Goal: Complete application form: Complete application form

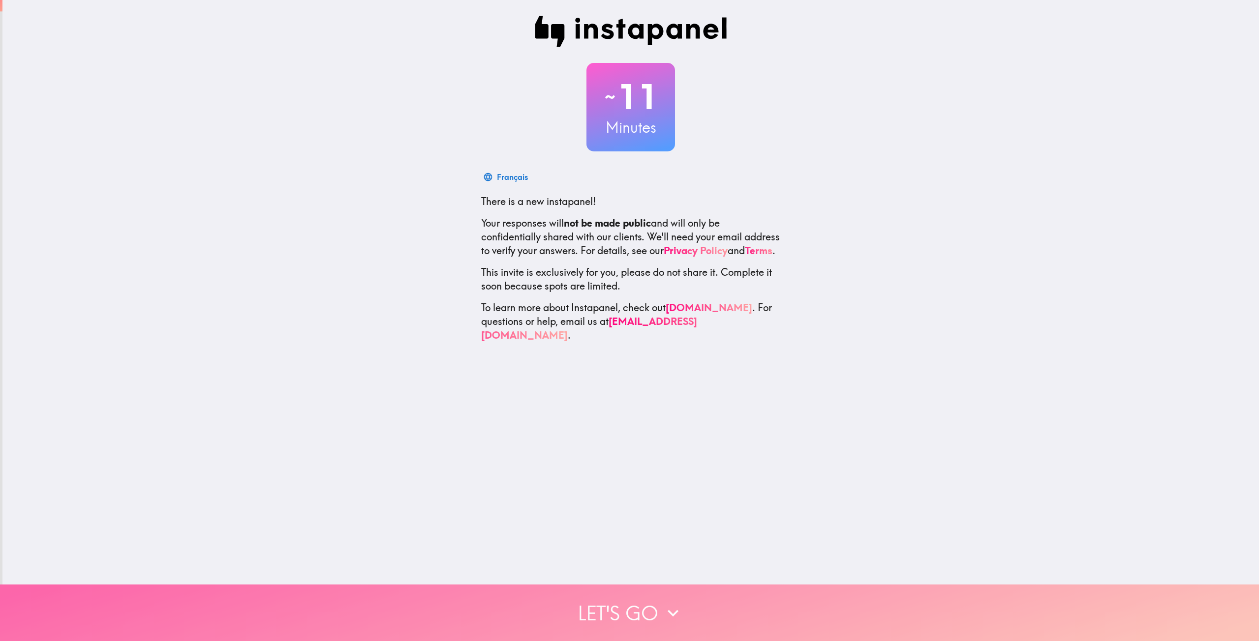
click at [649, 606] on button "Let's go" at bounding box center [629, 613] width 1259 height 57
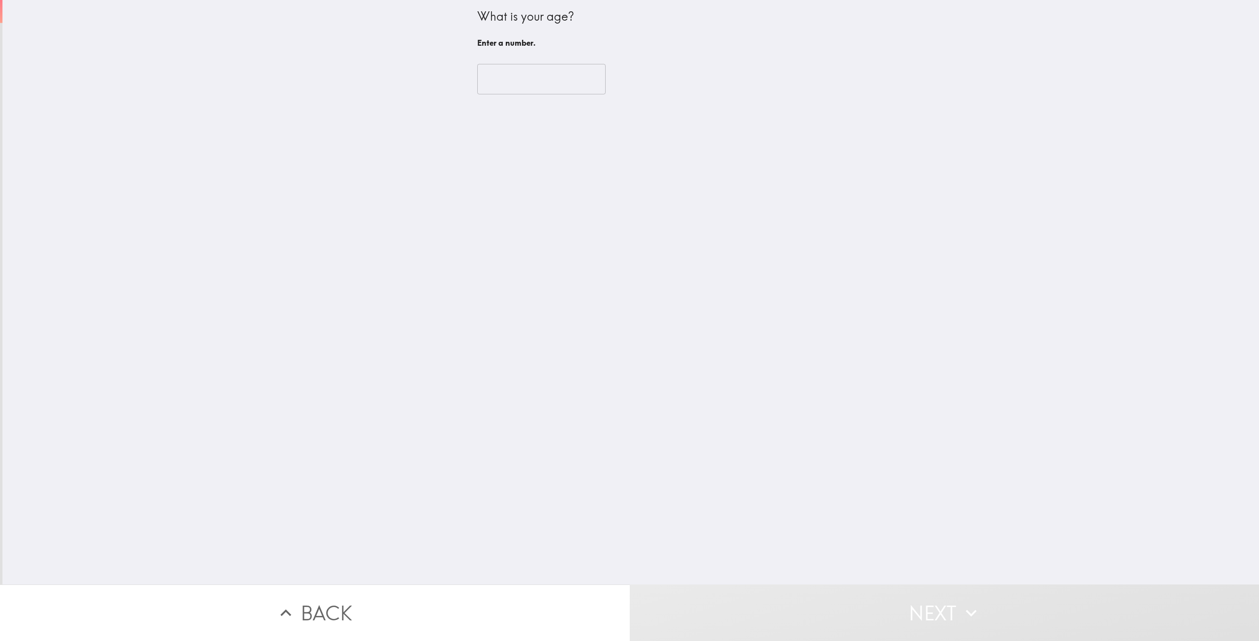
click at [510, 69] on input "number" at bounding box center [541, 79] width 128 height 30
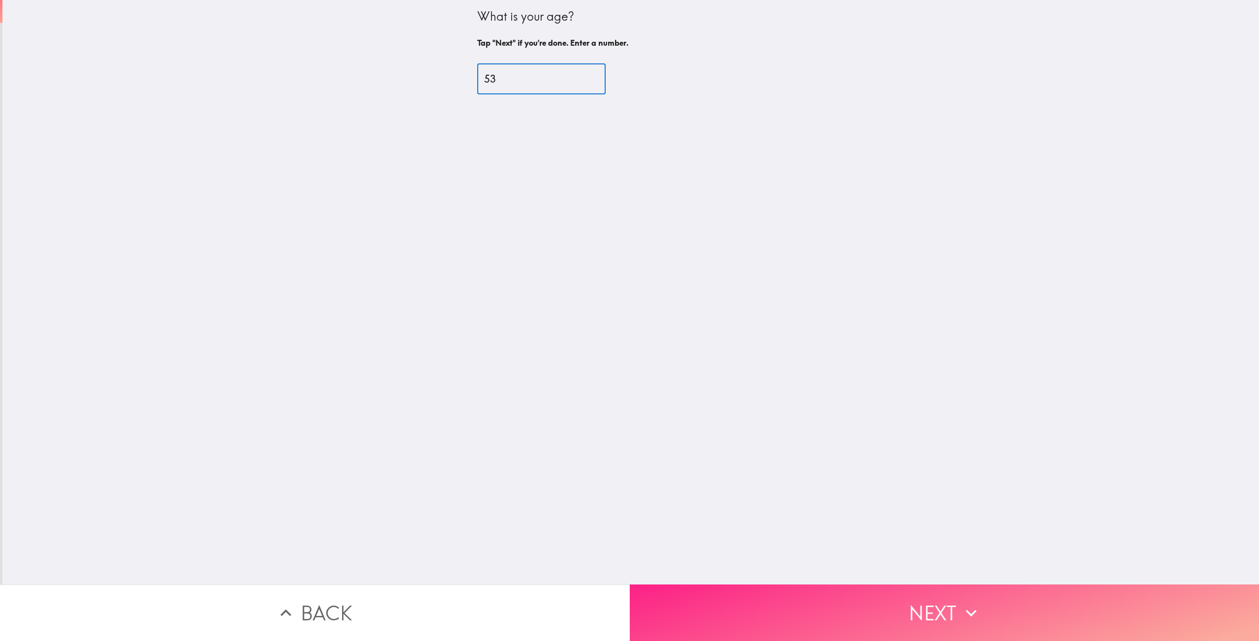
type input "53"
click at [917, 599] on button "Next" at bounding box center [945, 613] width 630 height 57
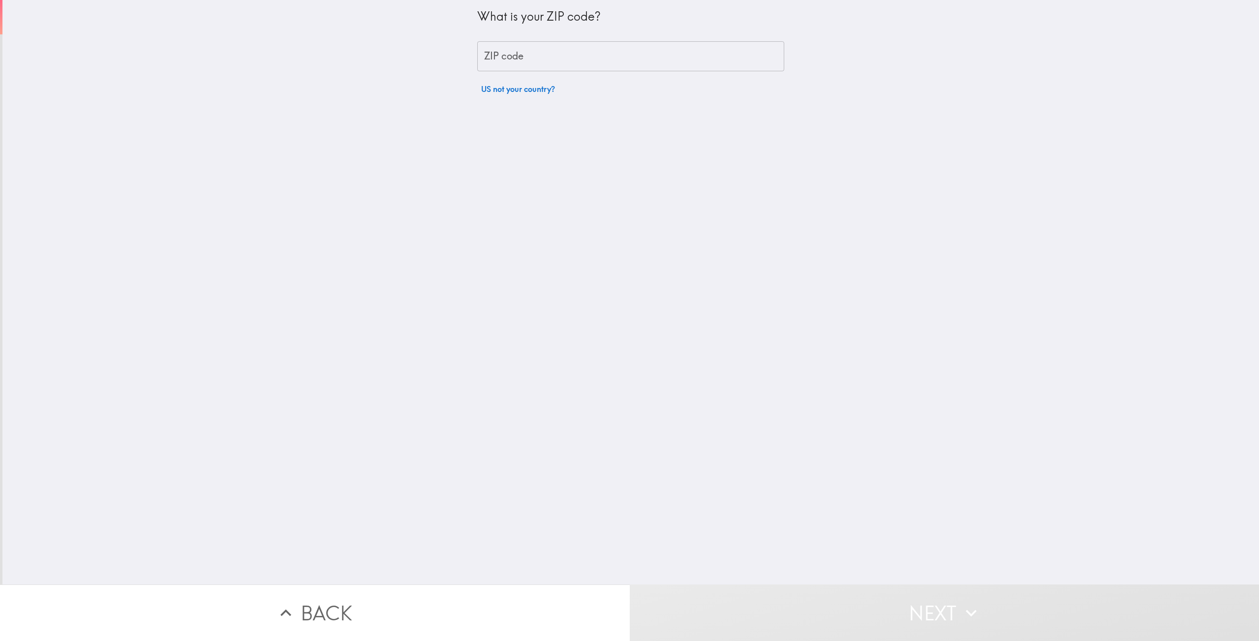
click at [551, 57] on input "ZIP code" at bounding box center [630, 56] width 307 height 30
type input "18064"
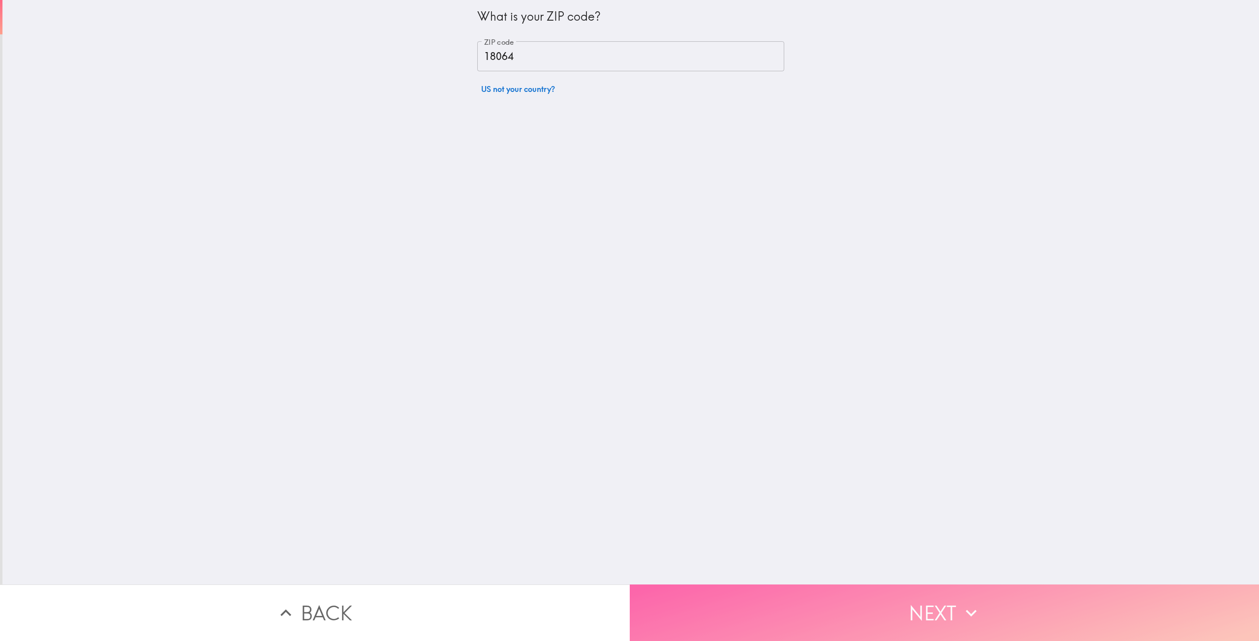
click at [921, 605] on button "Next" at bounding box center [945, 613] width 630 height 57
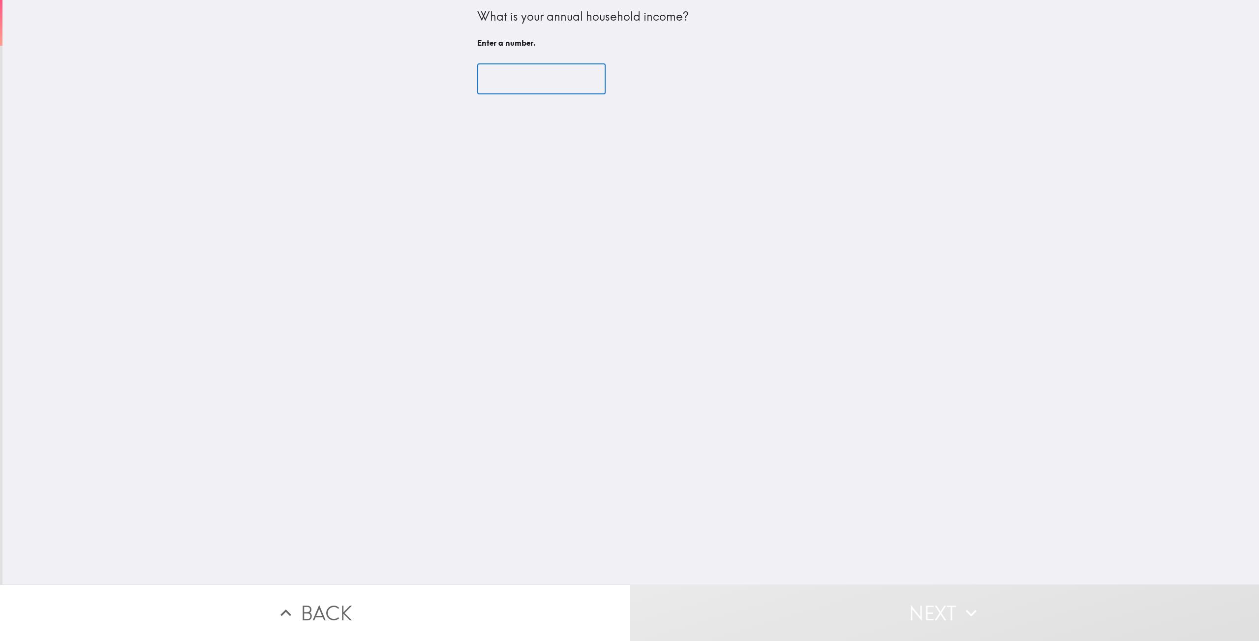
click at [534, 83] on input "number" at bounding box center [541, 79] width 128 height 30
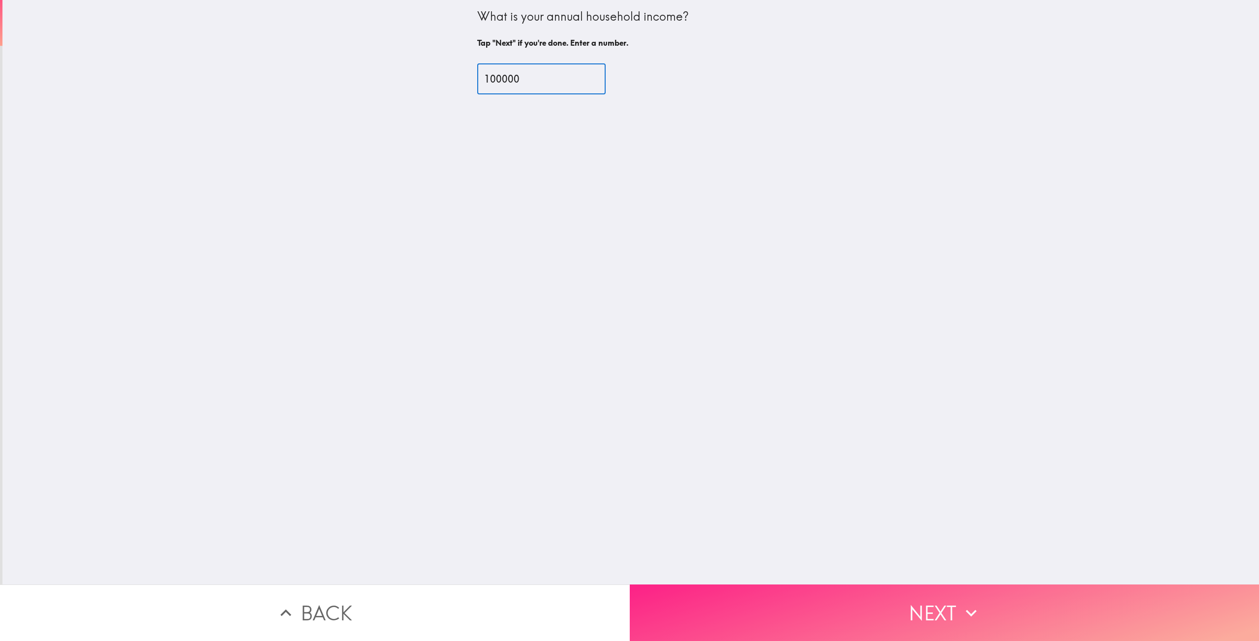
type input "100000"
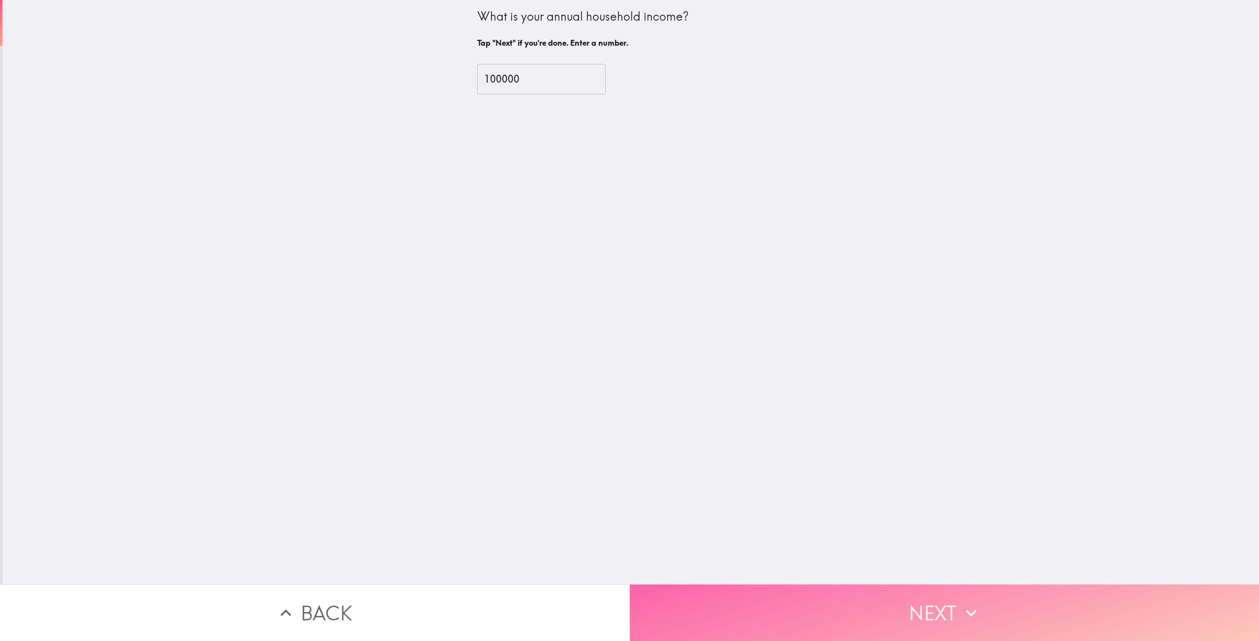
click at [924, 605] on button "Next" at bounding box center [945, 613] width 630 height 57
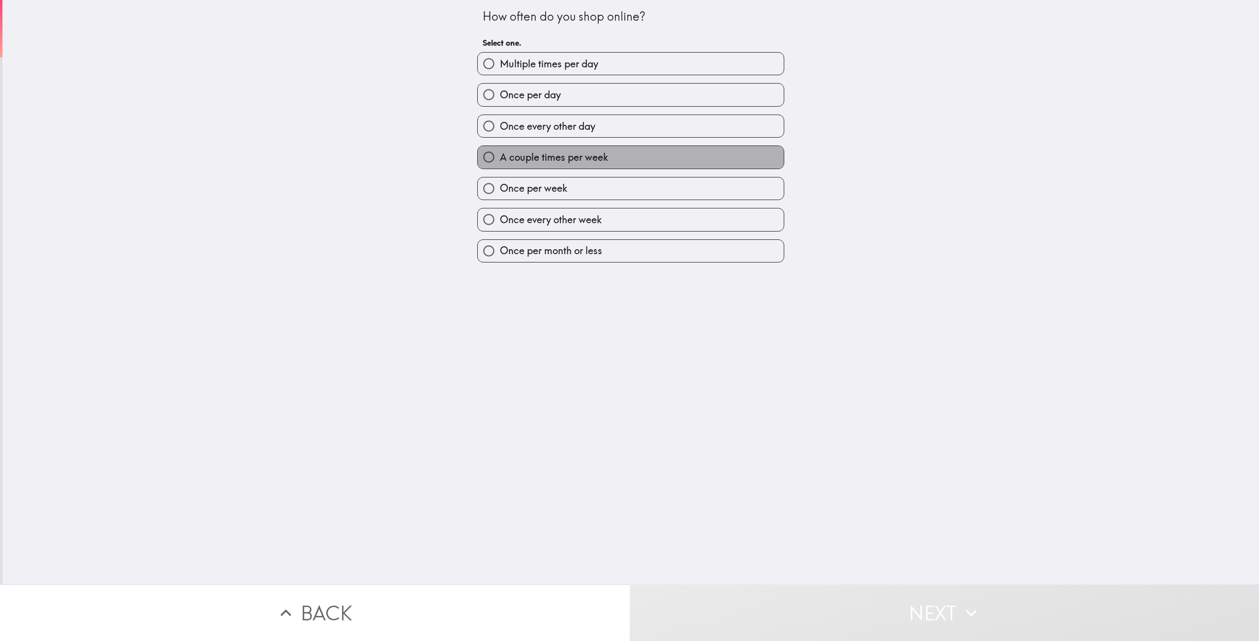
click at [514, 153] on span "A couple times per week" at bounding box center [554, 158] width 108 height 14
click at [500, 153] on input "A couple times per week" at bounding box center [489, 157] width 22 height 22
radio input "true"
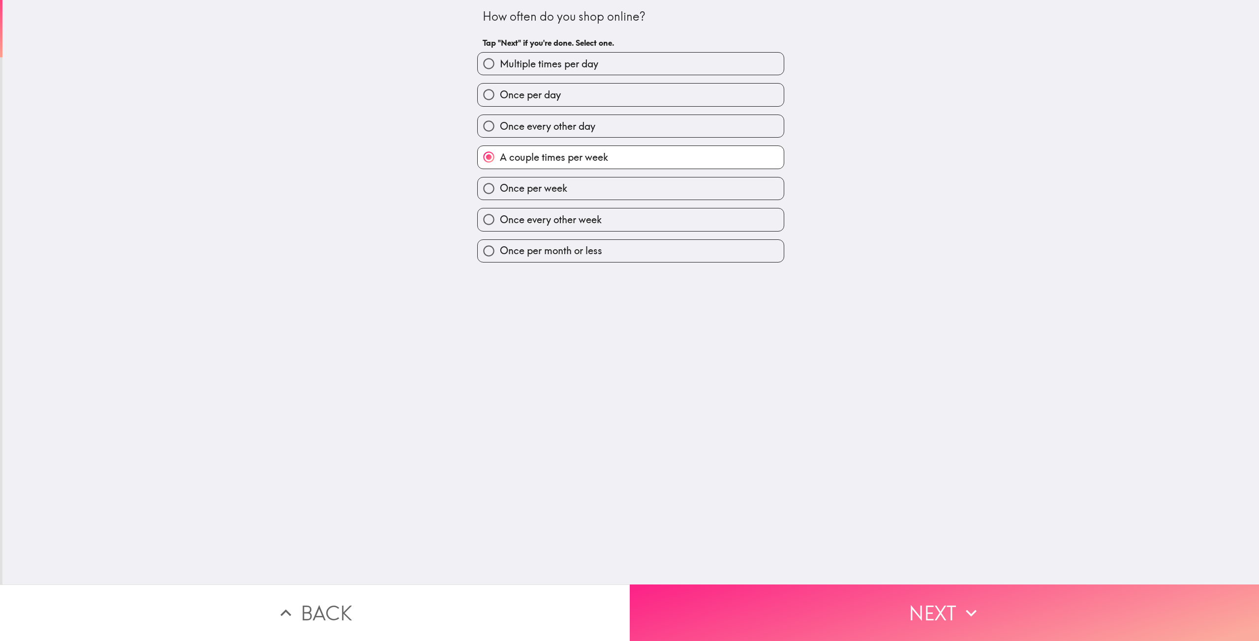
click at [927, 604] on button "Next" at bounding box center [945, 613] width 630 height 57
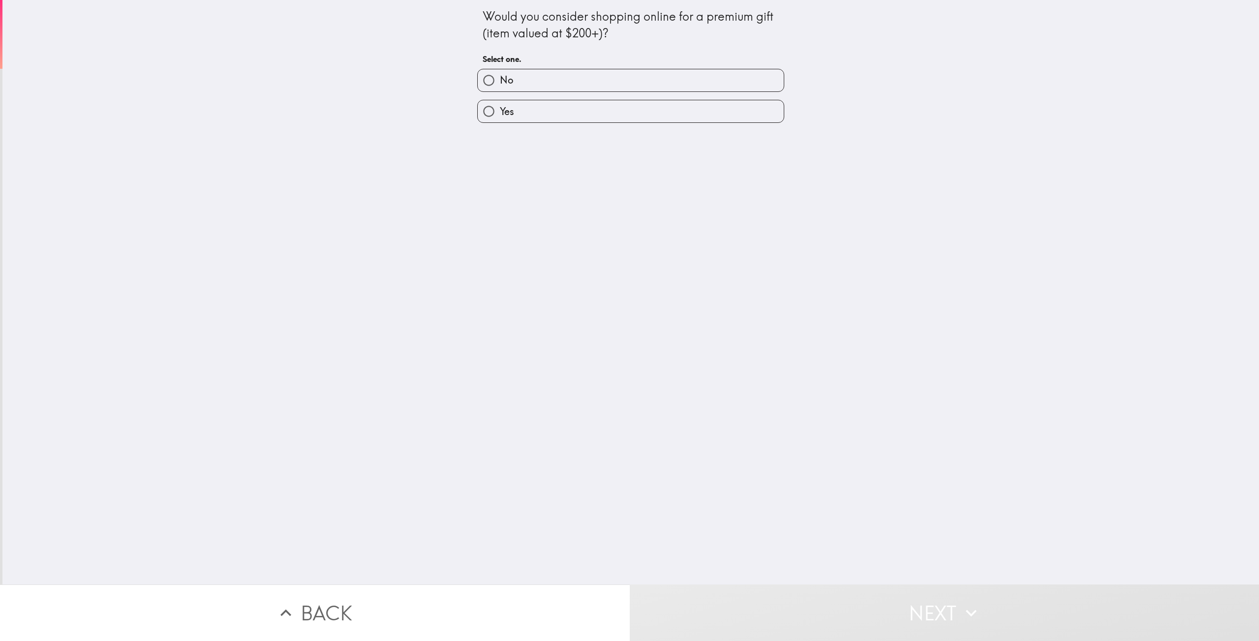
click at [524, 106] on label "Yes" at bounding box center [631, 111] width 306 height 22
click at [500, 106] on input "Yes" at bounding box center [489, 111] width 22 height 22
radio input "true"
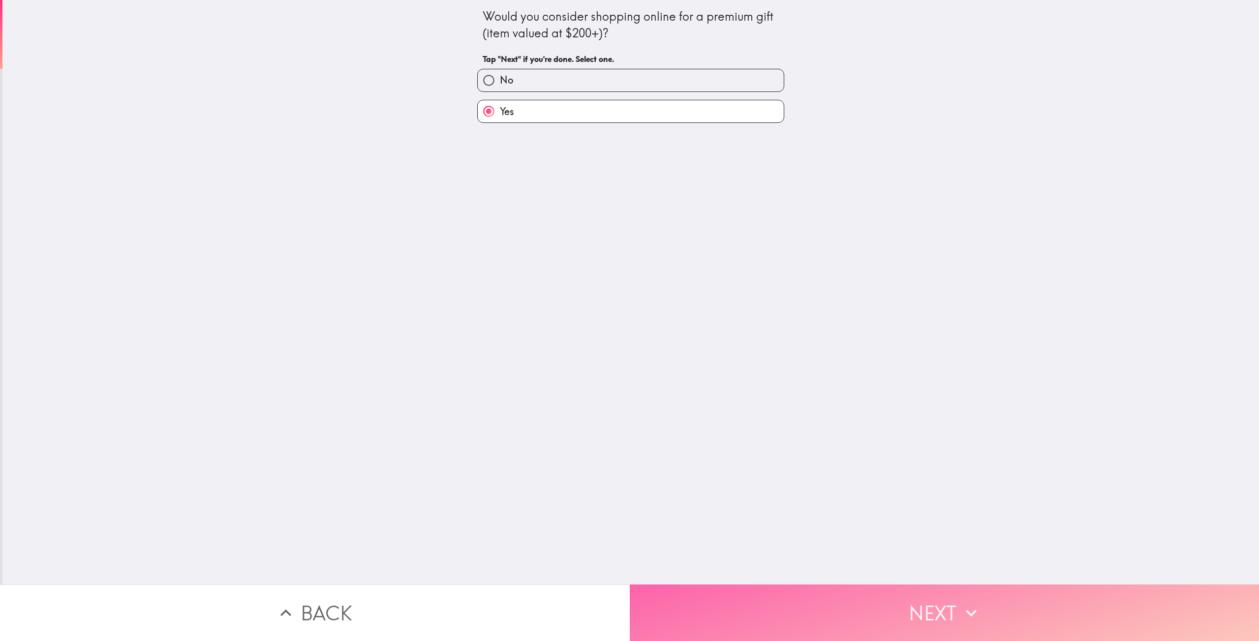
click at [927, 607] on button "Next" at bounding box center [945, 613] width 630 height 57
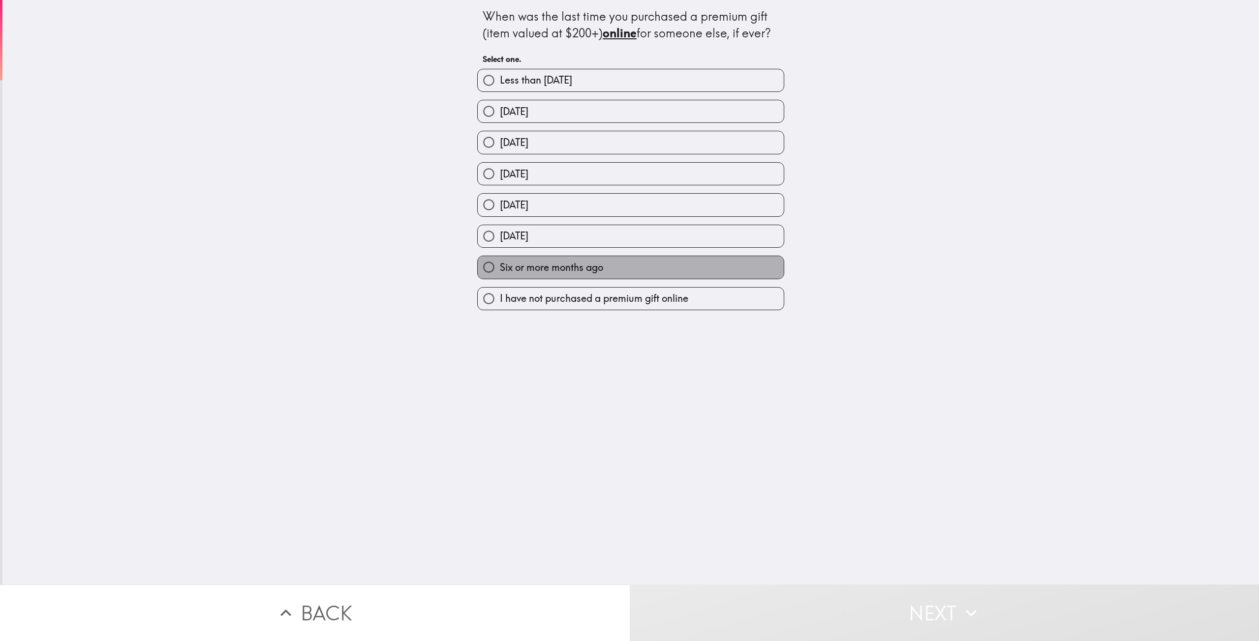
click at [522, 264] on span "Six or more months ago" at bounding box center [551, 268] width 103 height 14
click at [500, 264] on input "Six or more months ago" at bounding box center [489, 267] width 22 height 22
radio input "true"
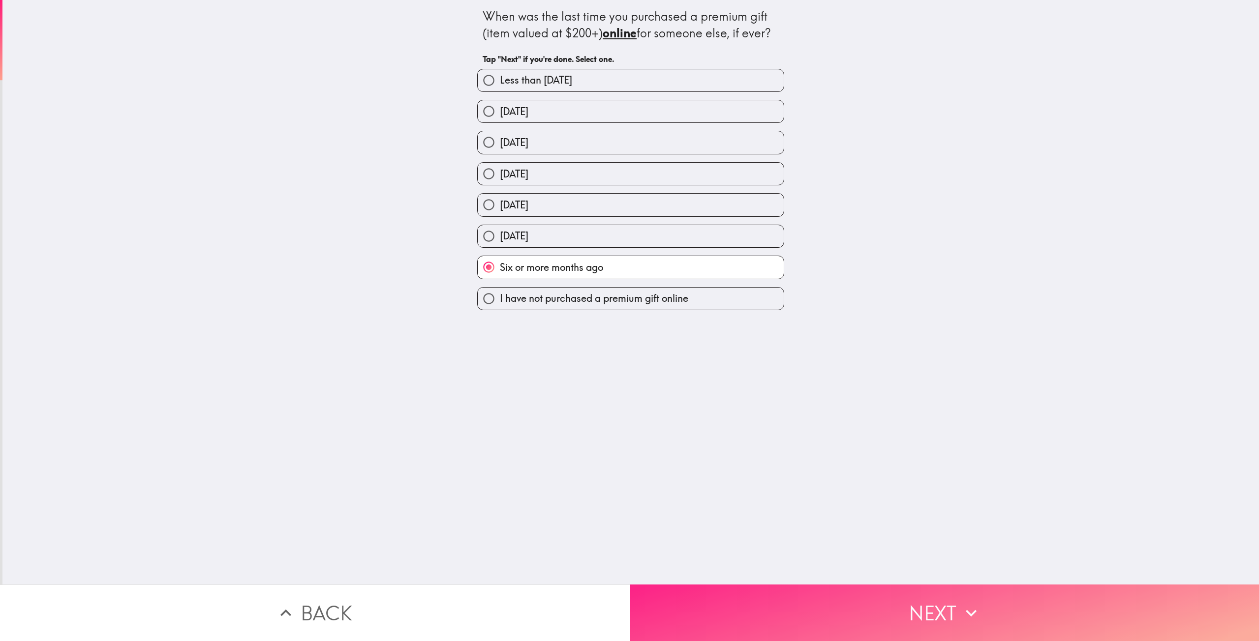
click at [913, 608] on button "Next" at bounding box center [945, 613] width 630 height 57
